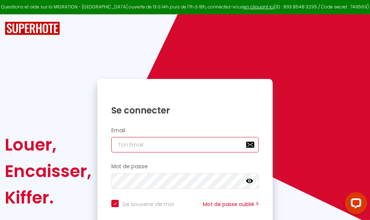
click at [179, 144] on input "email" at bounding box center [184, 144] width 147 height 15
type input "m"
checkbox input "true"
type input "ma"
checkbox input "true"
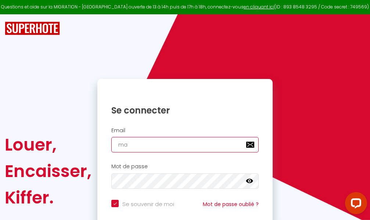
type input "mar"
checkbox input "true"
type input "marc"
checkbox input "true"
type input "marcd"
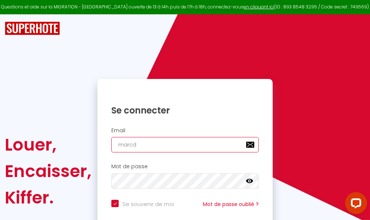
checkbox input "true"
type input "marcdp"
checkbox input "true"
type input "marcdpo"
checkbox input "true"
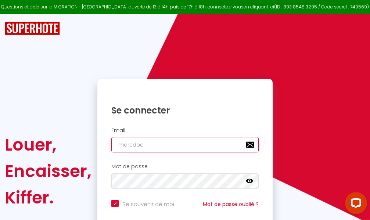
type input "marcdpoz"
checkbox input "true"
type input "marcdpoz."
checkbox input "true"
type input "marcdpoz.l"
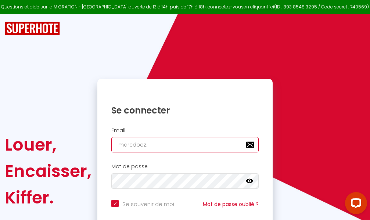
checkbox input "true"
type input "marcdpoz.lo"
checkbox input "true"
type input "marcdpoz.loc"
checkbox input "true"
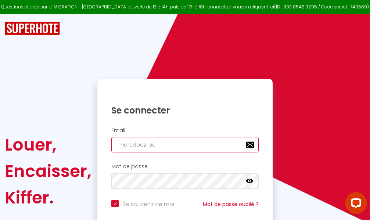
type input "marcdpoz.loca"
checkbox input "true"
type input "marcdpoz.locat"
checkbox input "true"
type input "marcdpoz.locati"
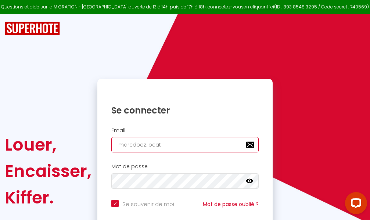
checkbox input "true"
type input "marcdpoz.locatio"
checkbox input "true"
type input "marcdpoz.location"
checkbox input "true"
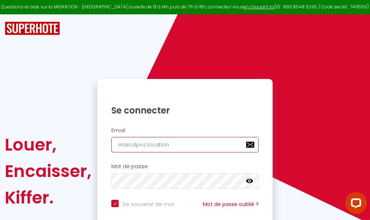
type input "marcdpoz.location@"
checkbox input "true"
type input "marcdpoz.location@g"
checkbox input "true"
type input "marcdpoz.location@gm"
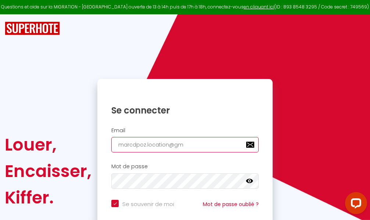
checkbox input "true"
type input "marcdpoz.location@gma"
checkbox input "true"
type input "marcdpoz.location@gmai"
checkbox input "true"
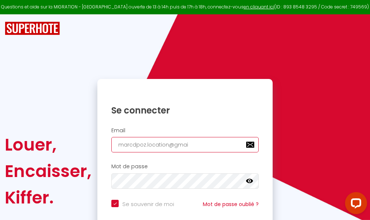
type input "[EMAIL_ADDRESS]"
checkbox input "true"
type input "[EMAIL_ADDRESS]."
checkbox input "true"
type input "marcdpoz.location@gmail.c"
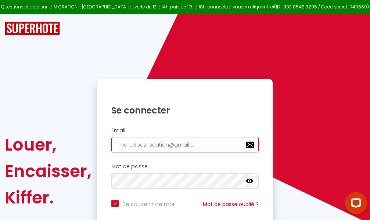
checkbox input "true"
type input "[EMAIL_ADDRESS][DOMAIN_NAME]"
checkbox input "true"
type input "[EMAIL_ADDRESS][DOMAIN_NAME]"
checkbox input "true"
